Goal: Information Seeking & Learning: Learn about a topic

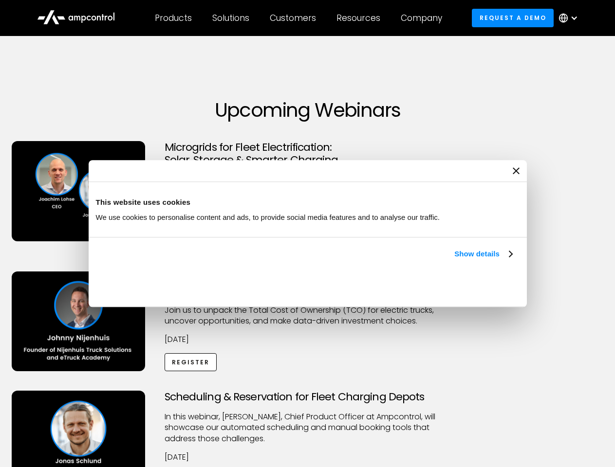
click at [454, 260] on link "Show details" at bounding box center [482, 254] width 57 height 12
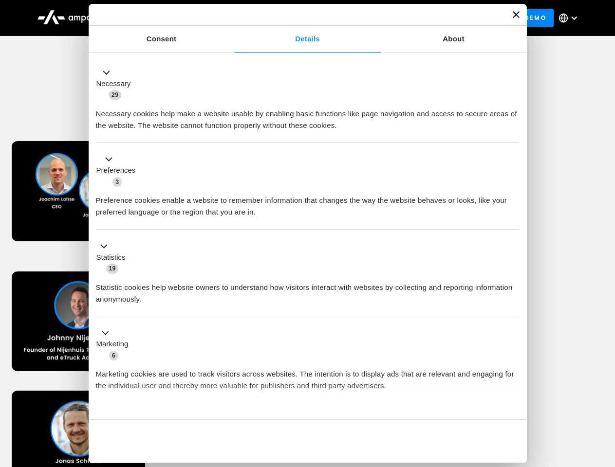
click at [513, 131] on div "Necessary cookies help make a website usable by enabling basic functions like p…" at bounding box center [308, 116] width 424 height 31
click at [604, 392] on div "Scheduling & Reservation for Fleet Charging Depots ​In this webinar, [PERSON_NA…" at bounding box center [307, 451] width 611 height 120
click at [299, 18] on div "Customers" at bounding box center [293, 18] width 46 height 11
click at [173, 18] on div "Products" at bounding box center [173, 18] width 37 height 11
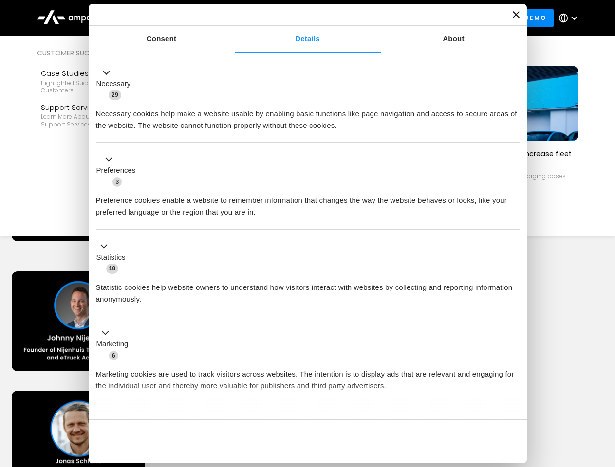
click at [231, 18] on div "Solutions" at bounding box center [230, 18] width 37 height 11
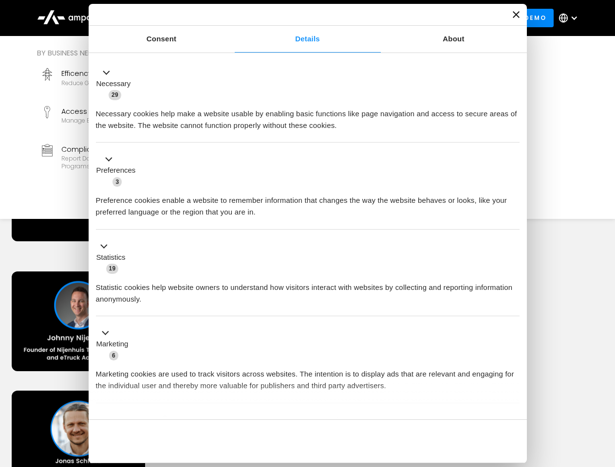
click at [295, 18] on div "Customers" at bounding box center [293, 18] width 46 height 11
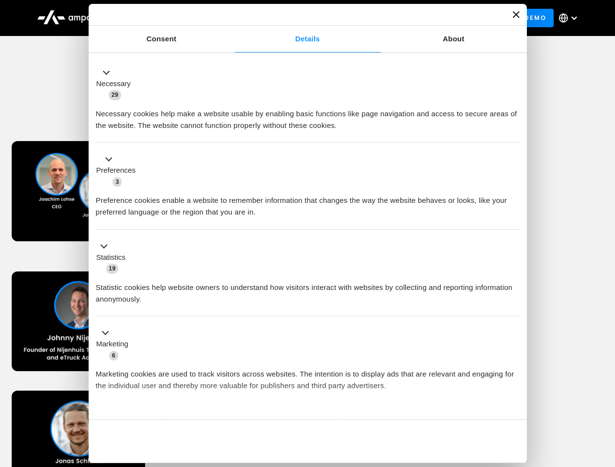
click at [360, 18] on div "Resources" at bounding box center [358, 18] width 44 height 11
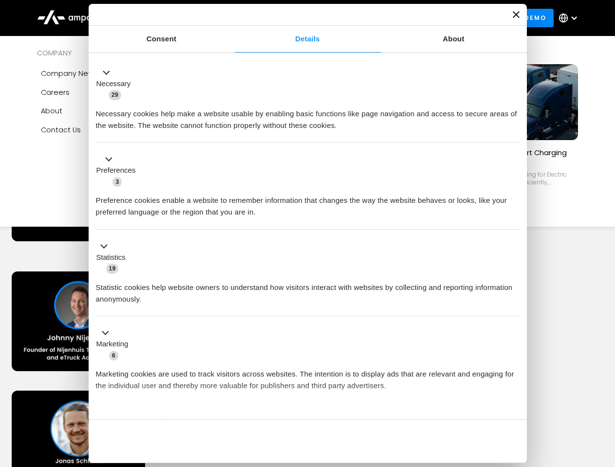
click at [424, 18] on div "Company" at bounding box center [421, 18] width 41 height 11
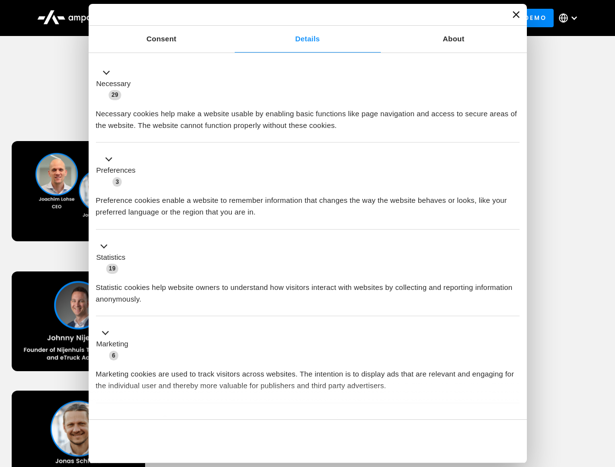
click at [571, 18] on div at bounding box center [574, 18] width 8 height 8
